Goal: Information Seeking & Learning: Check status

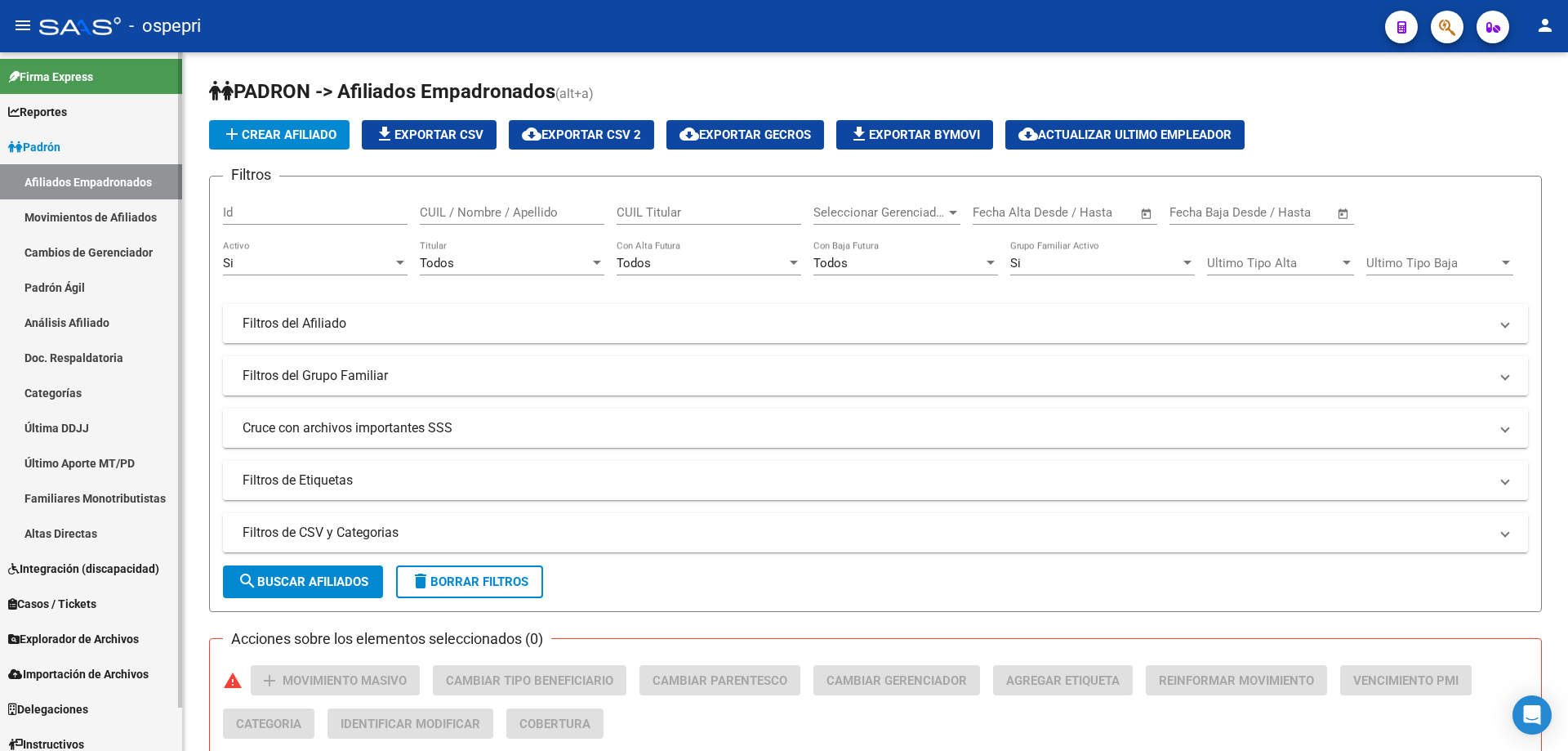
click at [84, 325] on link "Análisis Afiliado" at bounding box center [91, 322] width 182 height 35
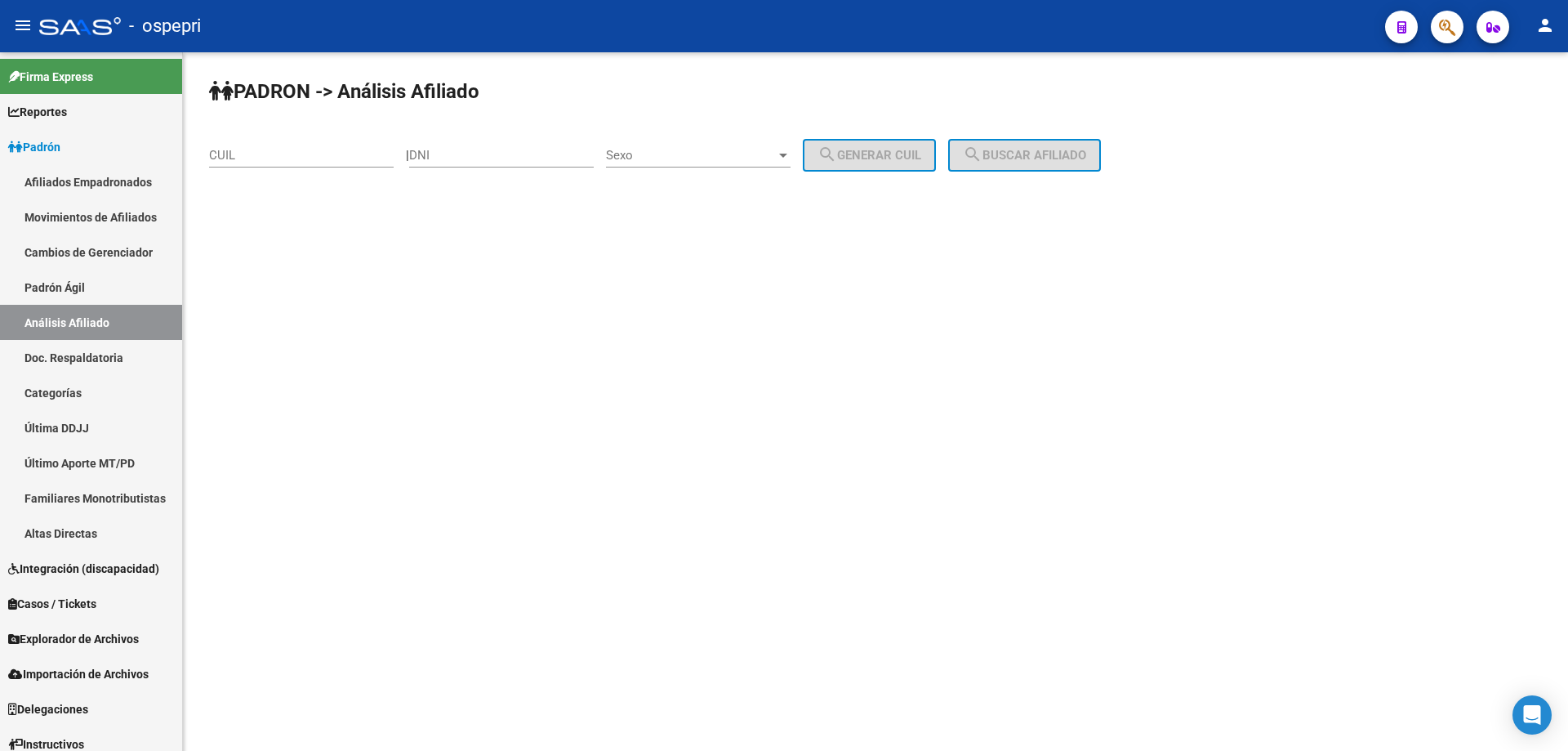
click at [503, 164] on div "DNI" at bounding box center [502, 150] width 185 height 35
paste input "29428327"
type input "29428327"
click at [704, 166] on div "Sexo Sexo" at bounding box center [698, 150] width 185 height 35
click at [704, 165] on span "Masculino" at bounding box center [716, 155] width 185 height 37
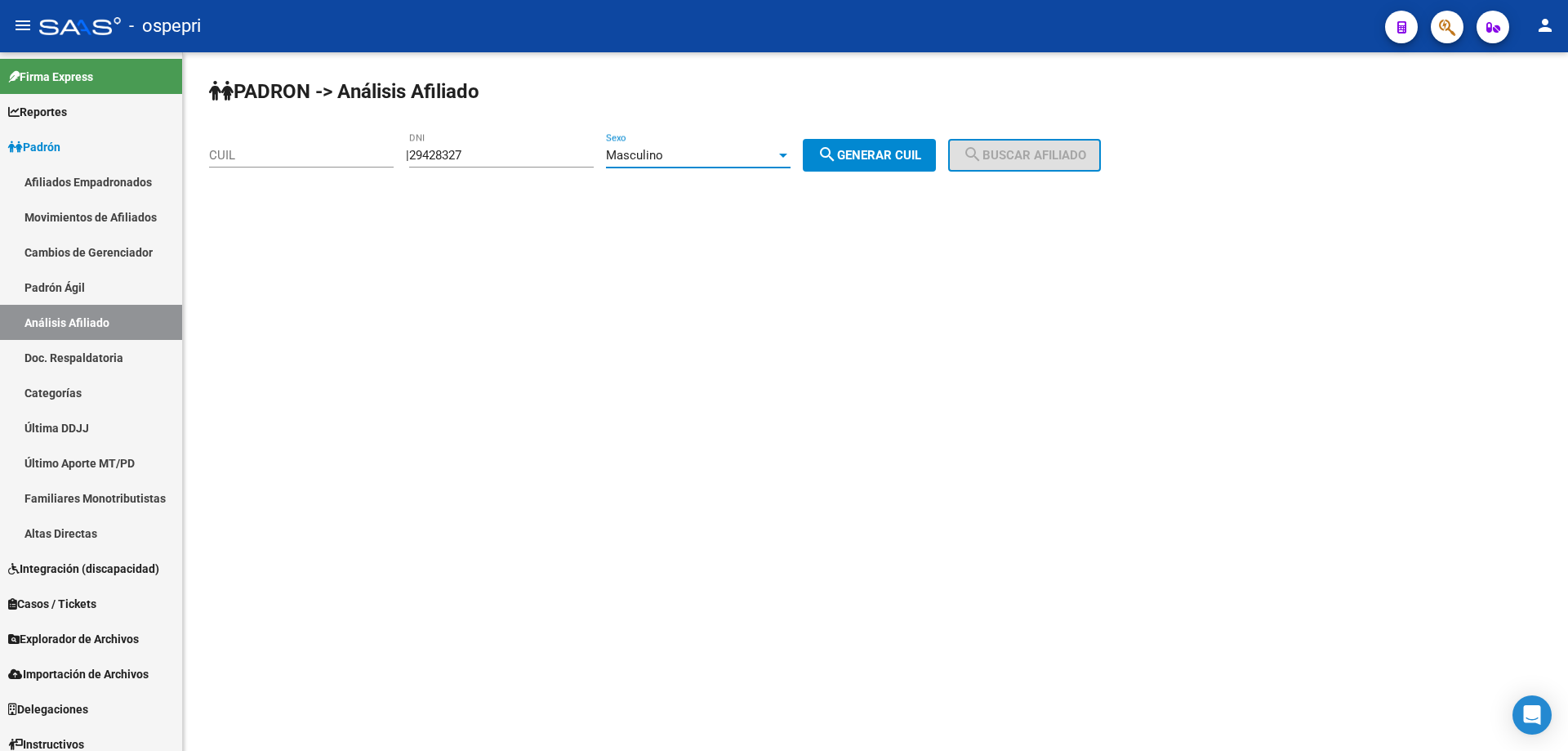
click at [921, 156] on span "search Generar CUIL" at bounding box center [870, 155] width 103 height 15
type input "20-29428327-8"
click at [1003, 155] on span "search Buscar afiliado" at bounding box center [1025, 155] width 123 height 15
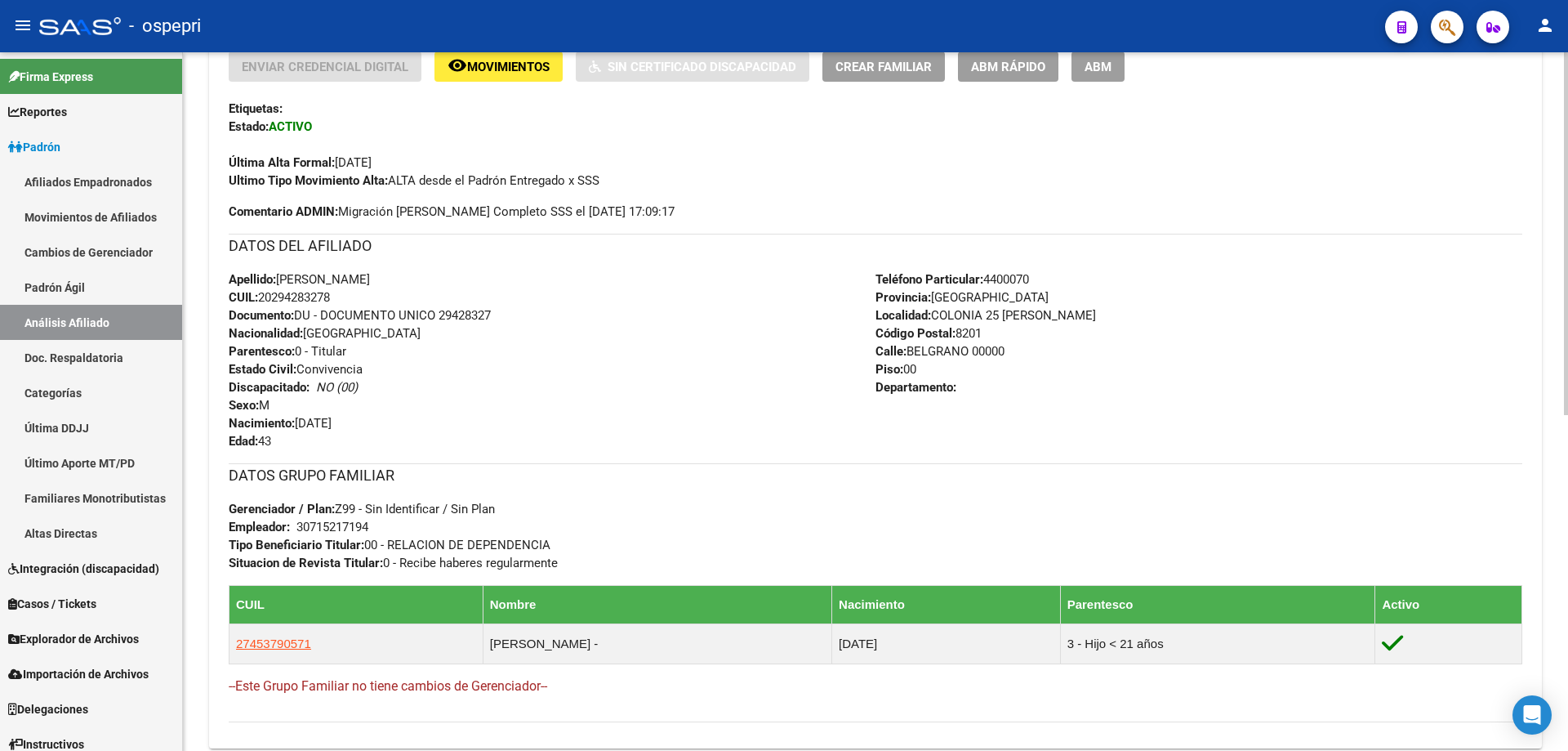
scroll to position [646, 0]
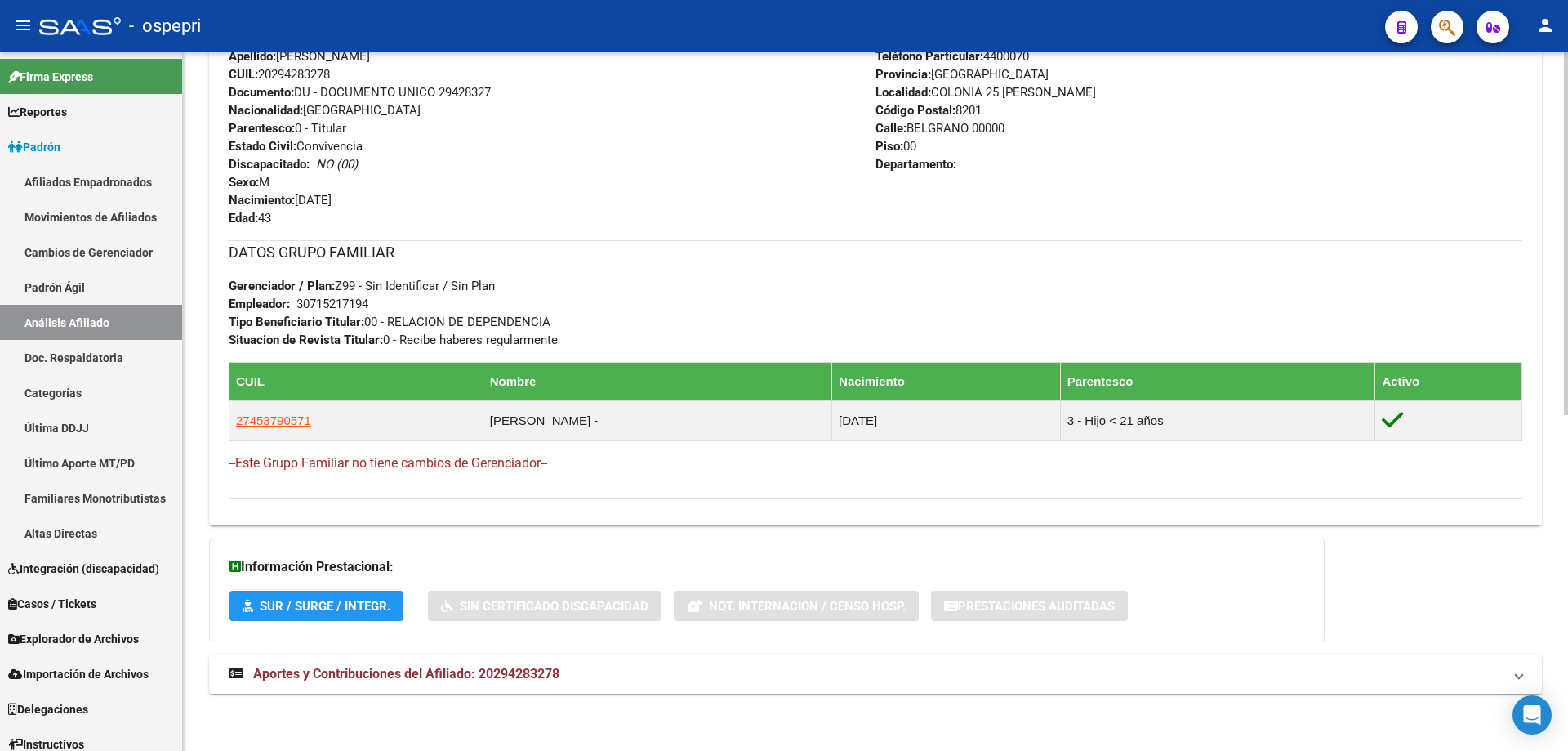
click at [513, 675] on span "Aportes y Contribuciones del Afiliado: 20294283278" at bounding box center [406, 673] width 307 height 15
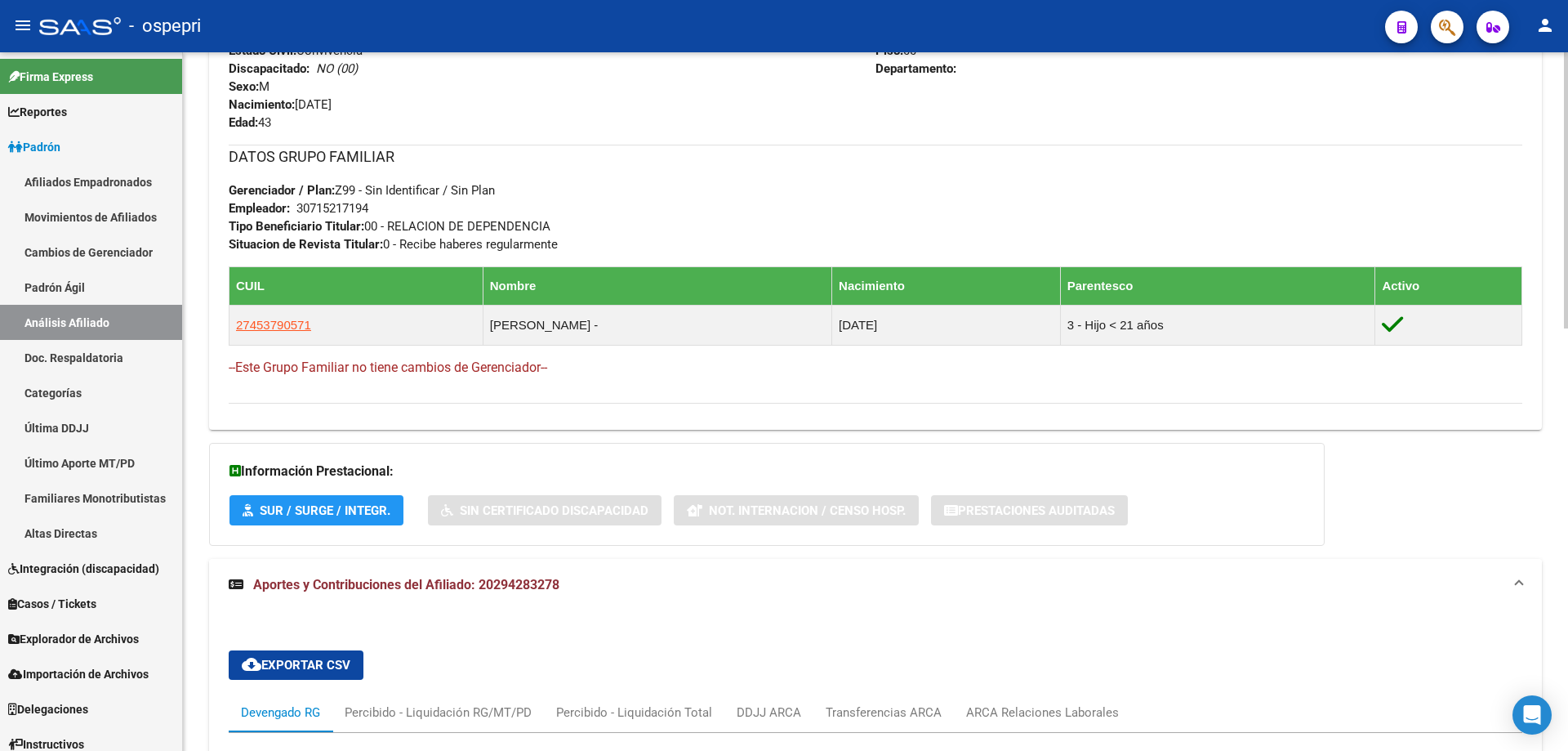
scroll to position [1067, 0]
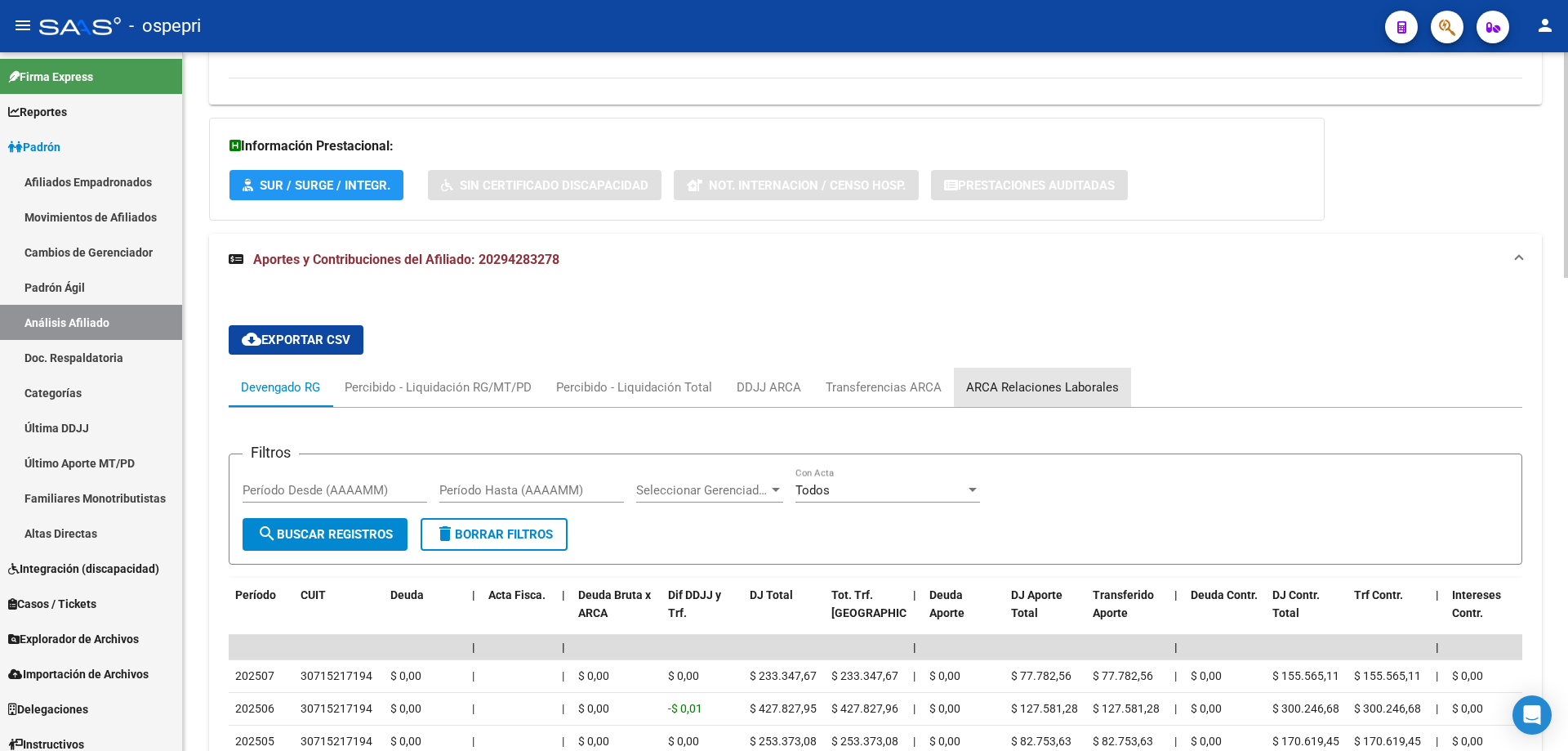
click at [1057, 387] on div "ARCA Relaciones Laborales" at bounding box center [1043, 387] width 152 height 18
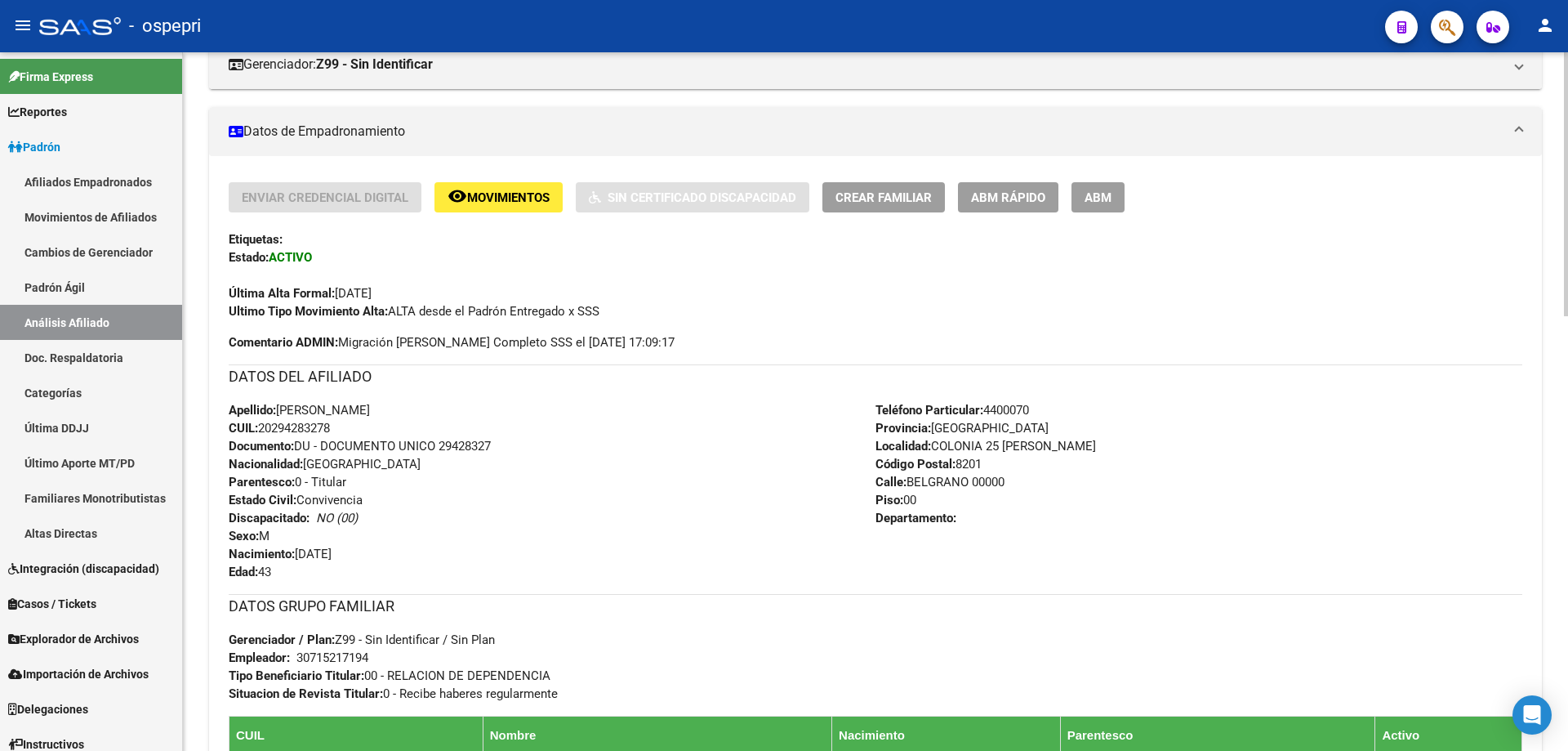
scroll to position [0, 0]
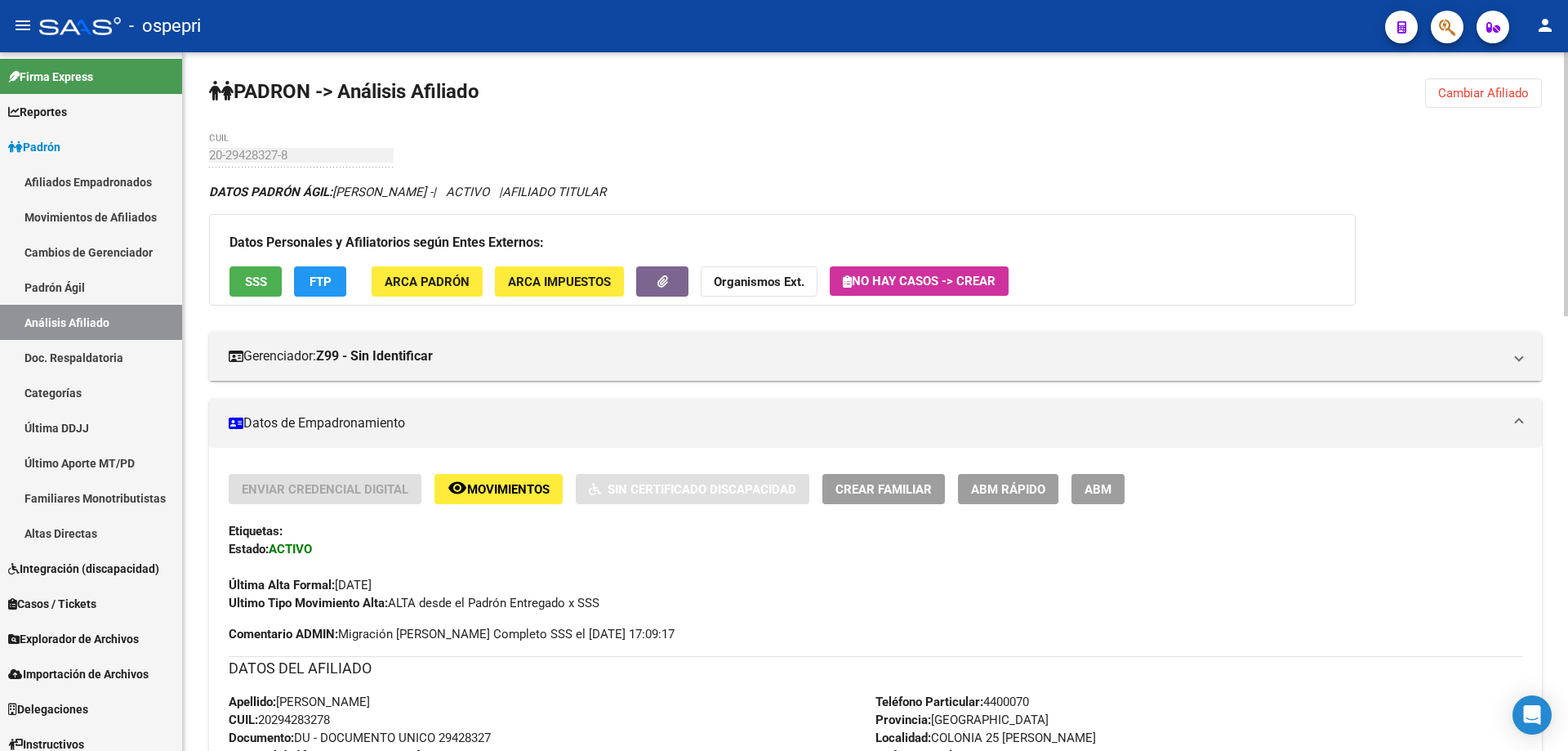
click at [1468, 96] on span "Cambiar Afiliado" at bounding box center [1484, 93] width 91 height 15
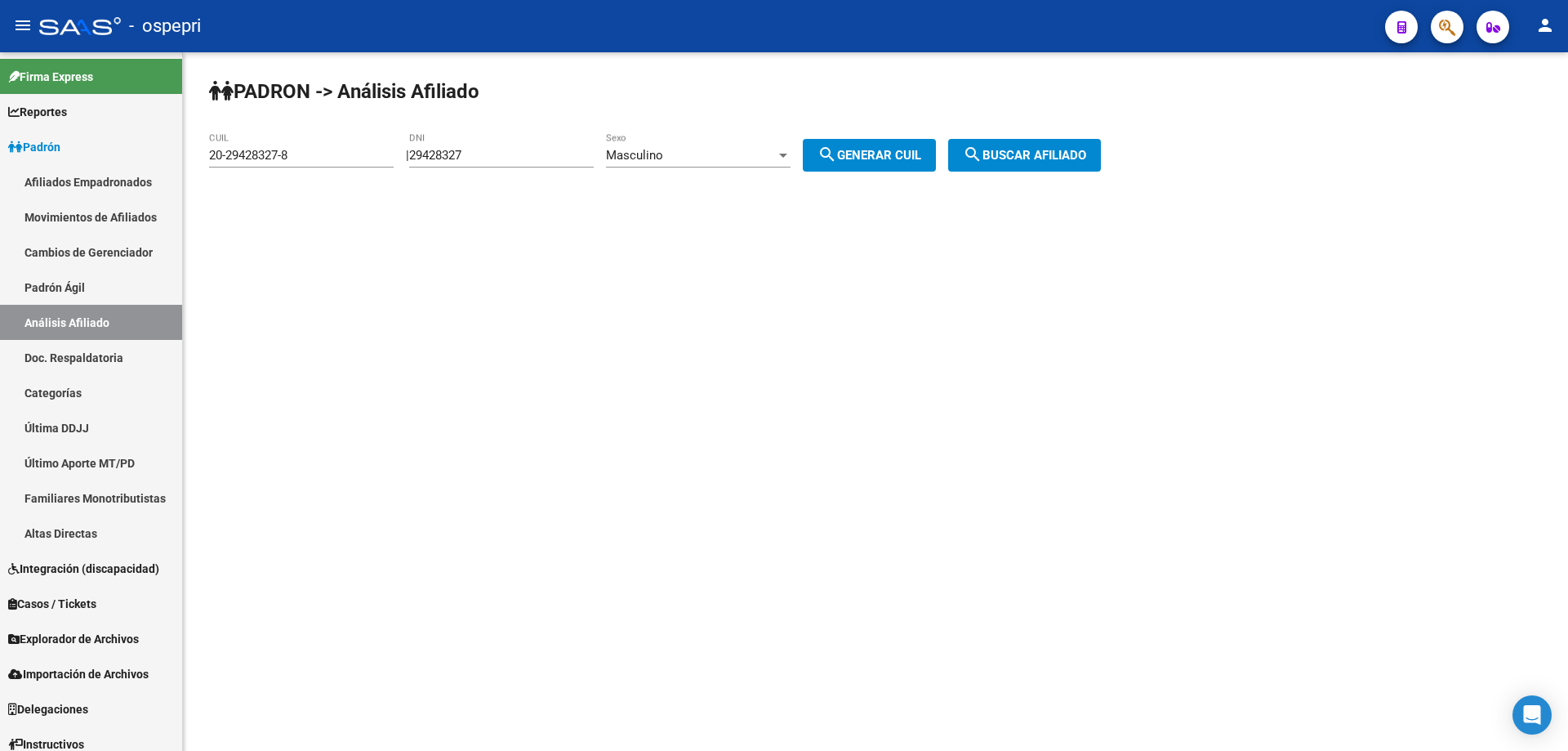
click at [465, 153] on input "29428327" at bounding box center [502, 155] width 185 height 15
paste input "16109552"
type input "16109552"
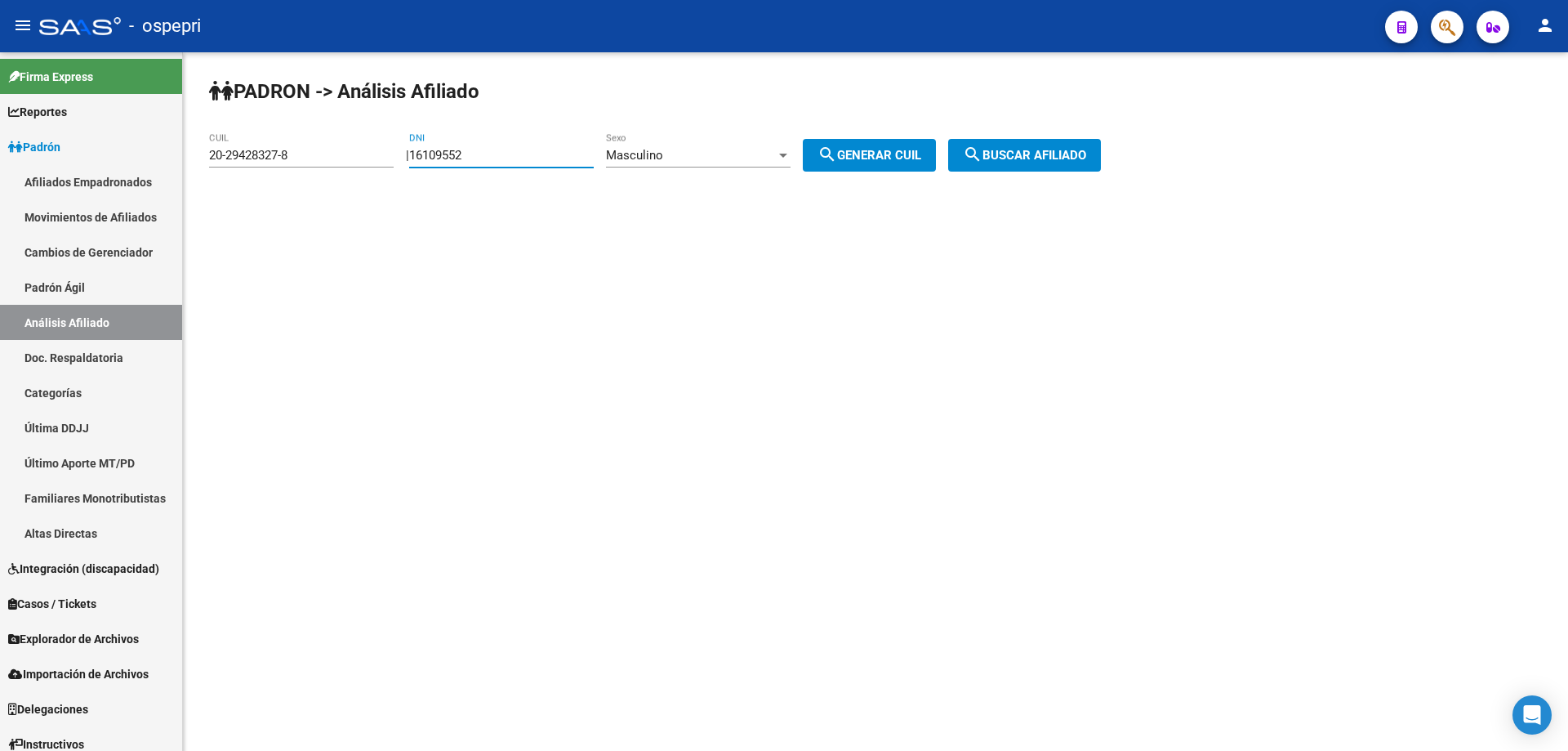
click at [872, 150] on span "search Generar CUIL" at bounding box center [870, 155] width 103 height 15
type input "20-16109552-5"
click at [1038, 153] on span "search Buscar afiliado" at bounding box center [1025, 155] width 123 height 15
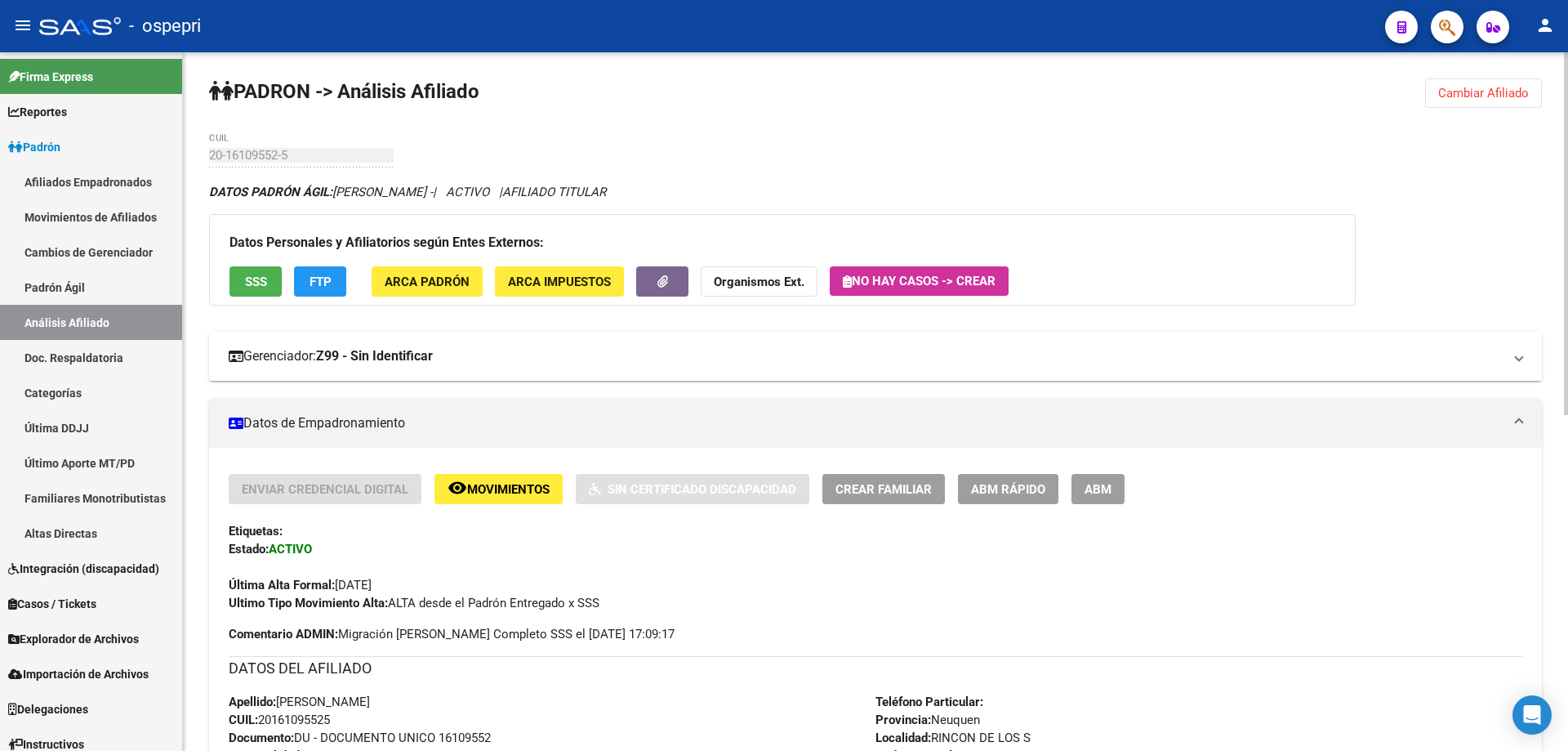
click at [851, 360] on mat-panel-title "Gerenciador: Z99 - Sin Identificar" at bounding box center [865, 356] width 1274 height 18
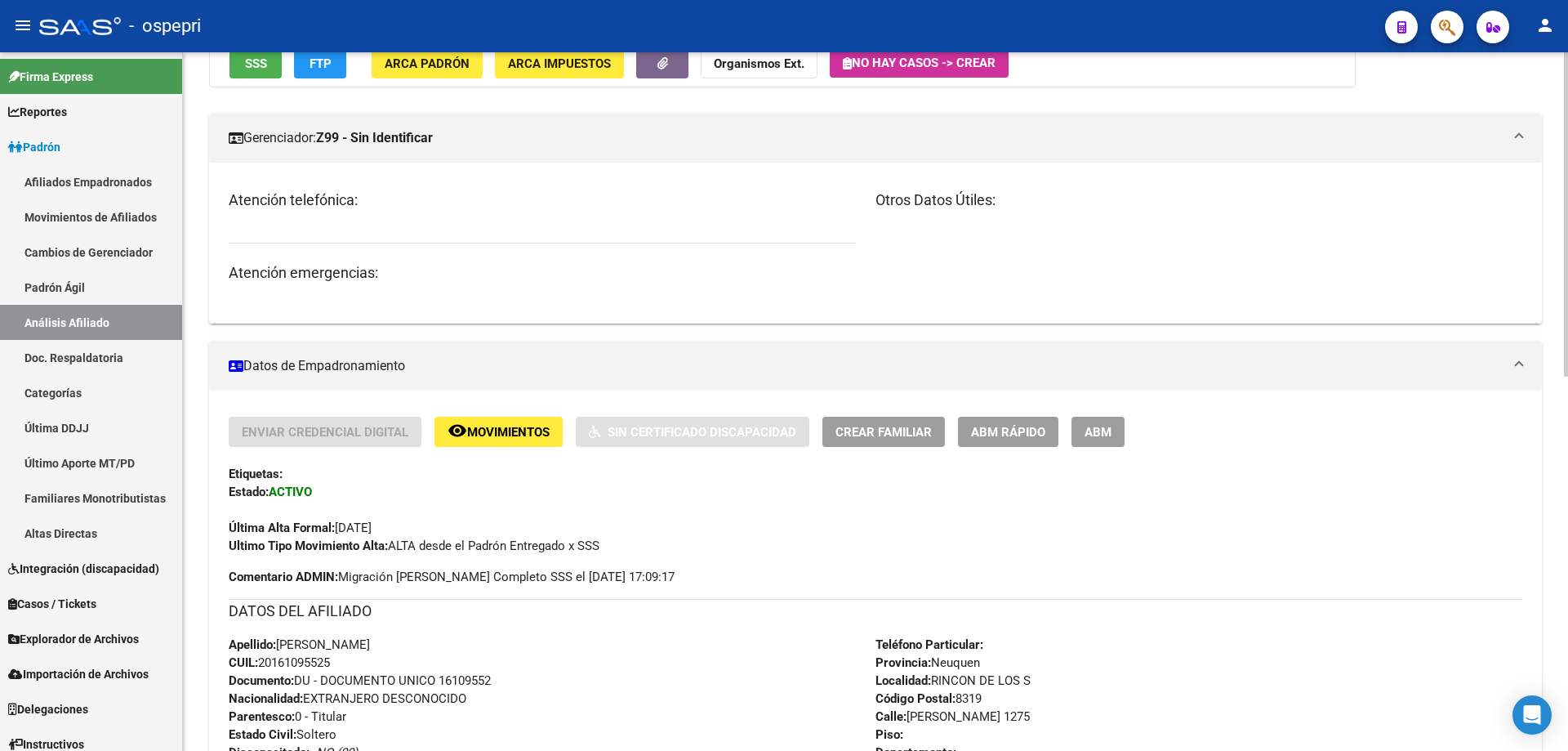
scroll to position [806, 0]
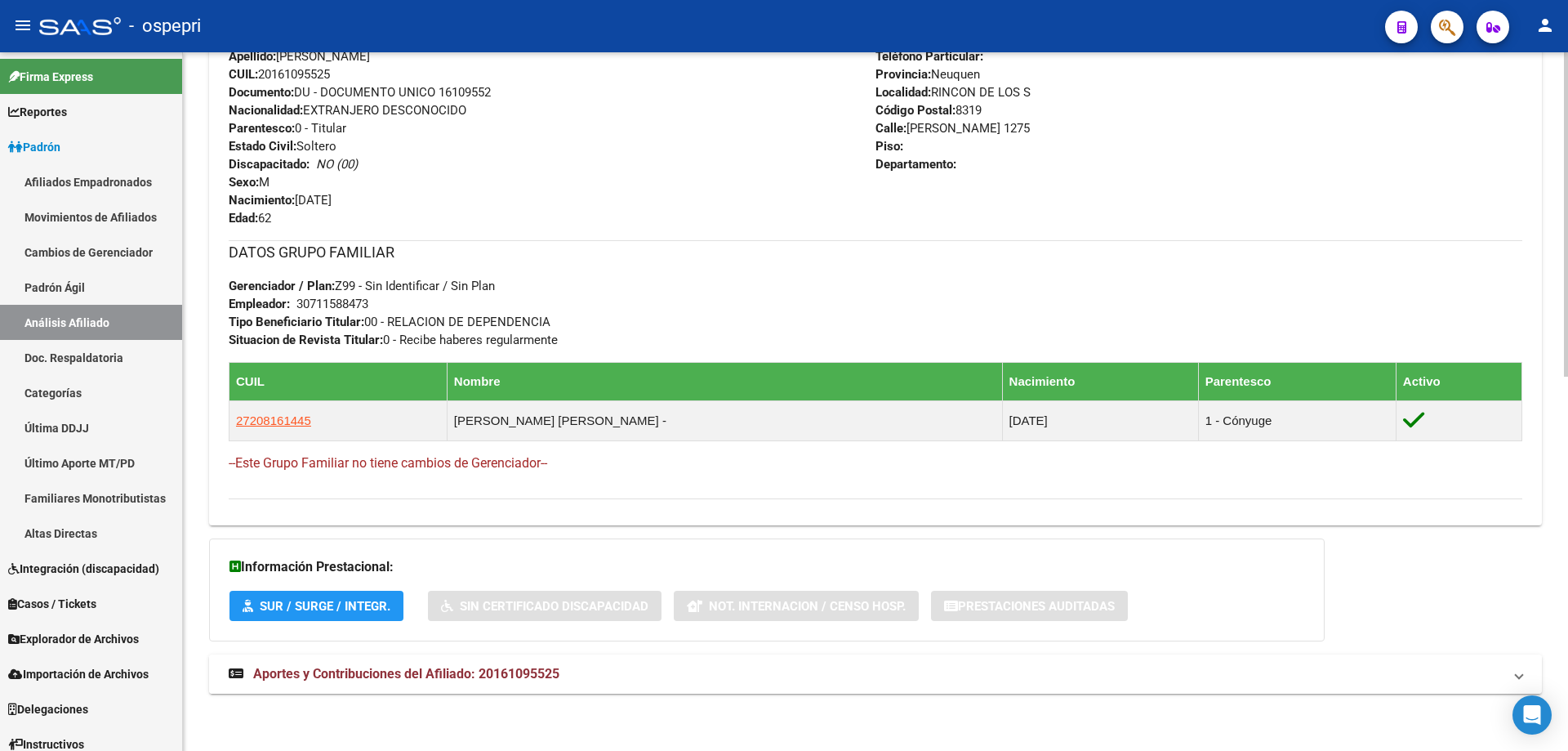
click at [436, 668] on span "Aportes y Contribuciones del Afiliado: 20161095525" at bounding box center [406, 673] width 307 height 15
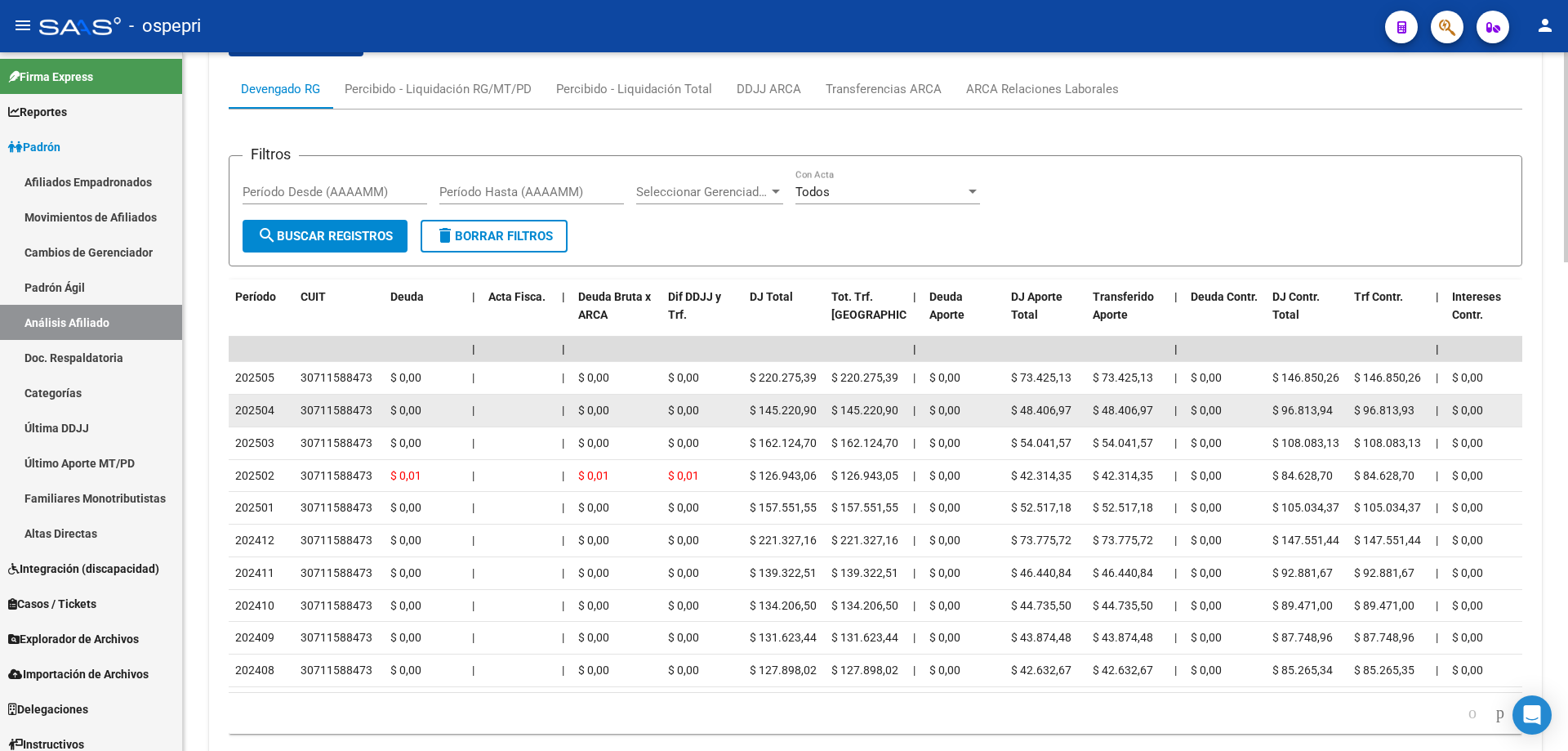
scroll to position [0, 0]
